Goal: Information Seeking & Learning: Learn about a topic

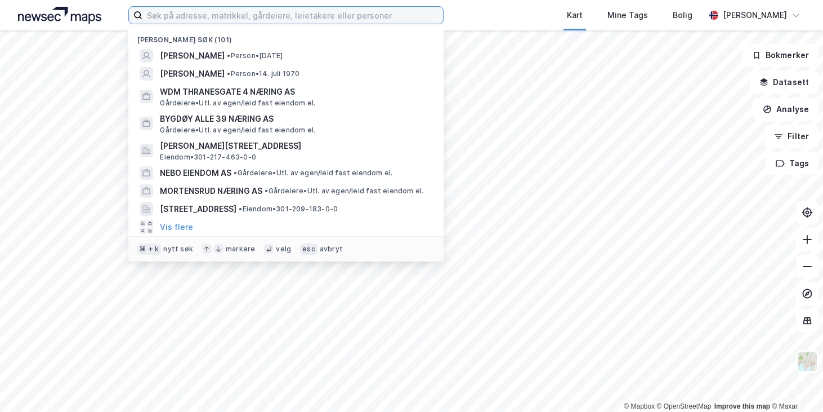
click at [261, 14] on input at bounding box center [292, 15] width 301 height 17
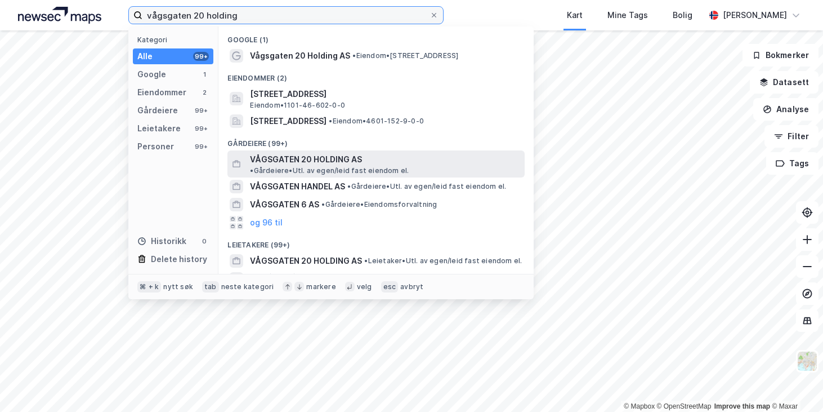
type input "vågsgaten 20 holding"
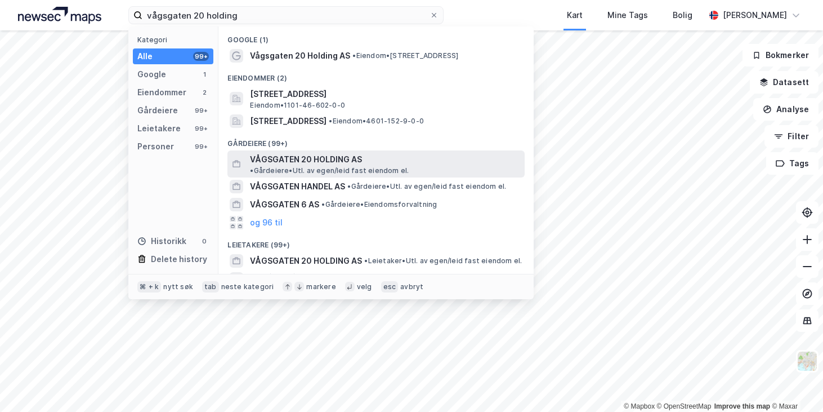
click at [281, 159] on span "VÅGSGATEN 20 HOLDING AS" at bounding box center [306, 160] width 112 height 14
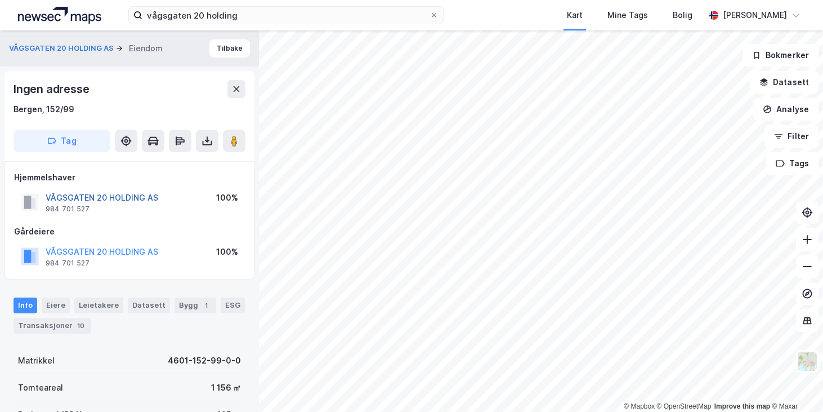
click at [0, 0] on button "VÅGSGATEN 20 HOLDING AS" at bounding box center [0, 0] width 0 height 0
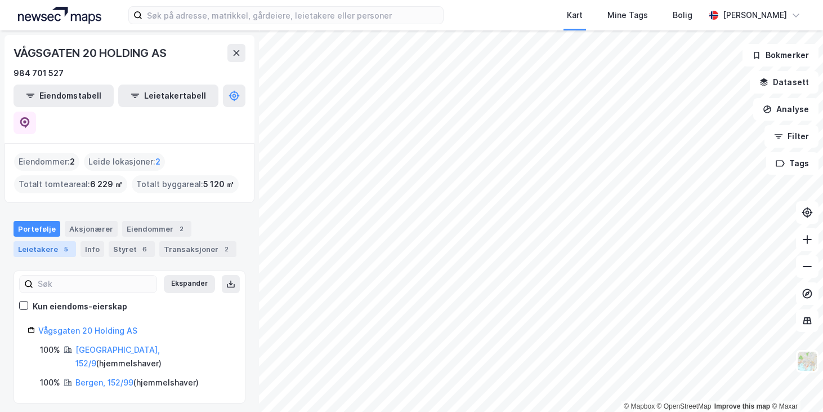
click at [35, 241] on div "Leietakere 5" at bounding box center [45, 249] width 63 height 16
